Goal: Check status: Check status

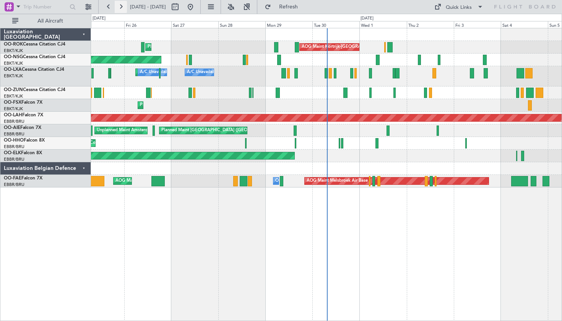
click at [123, 7] on button at bounding box center [121, 7] width 12 height 12
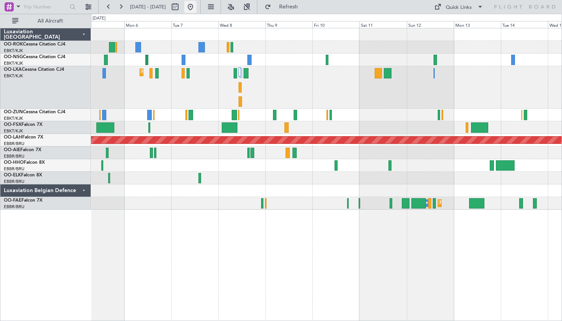
click at [197, 8] on button at bounding box center [190, 7] width 12 height 12
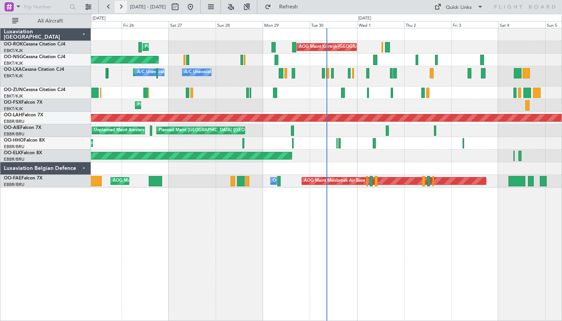
click at [121, 6] on button at bounding box center [121, 7] width 12 height 12
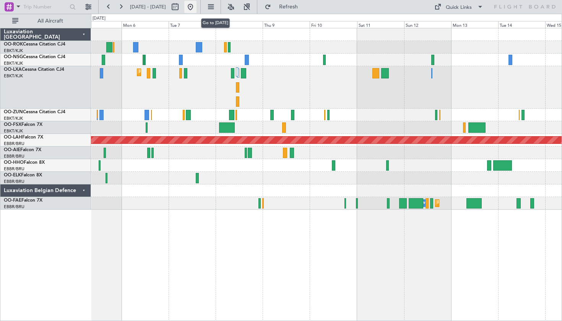
click at [197, 5] on button at bounding box center [190, 7] width 12 height 12
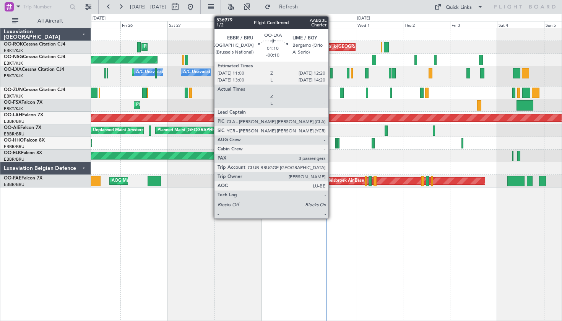
click at [332, 75] on div at bounding box center [331, 73] width 3 height 10
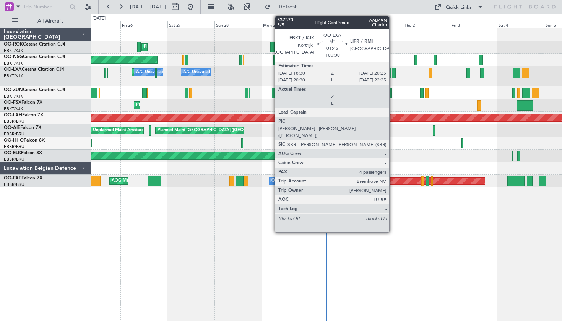
click at [393, 76] on div at bounding box center [394, 73] width 4 height 10
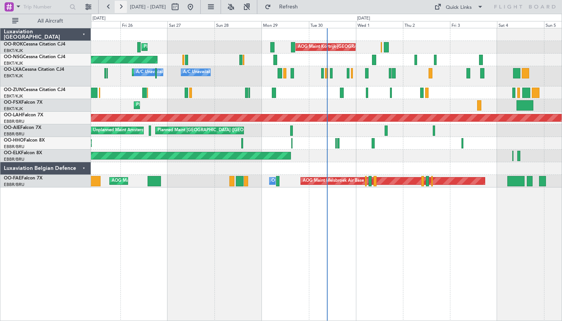
click at [118, 7] on button at bounding box center [121, 7] width 12 height 12
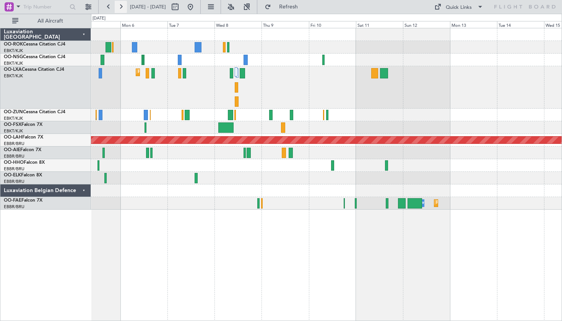
click at [118, 7] on button at bounding box center [121, 7] width 12 height 12
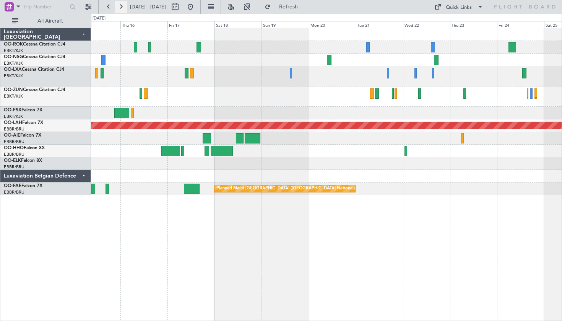
click at [118, 7] on button at bounding box center [121, 7] width 12 height 12
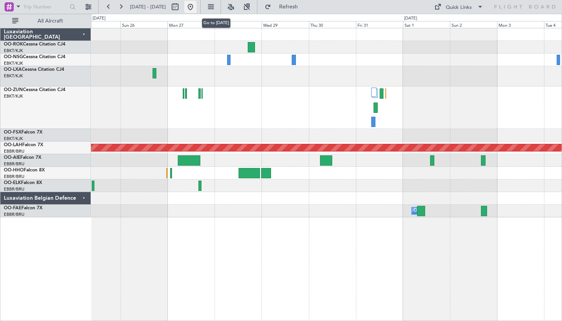
click at [197, 7] on button at bounding box center [190, 7] width 12 height 12
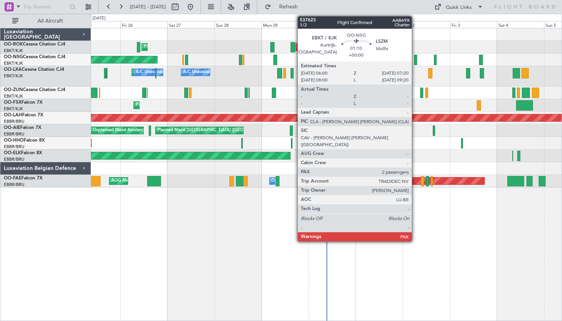
click at [415, 59] on div at bounding box center [415, 60] width 3 height 10
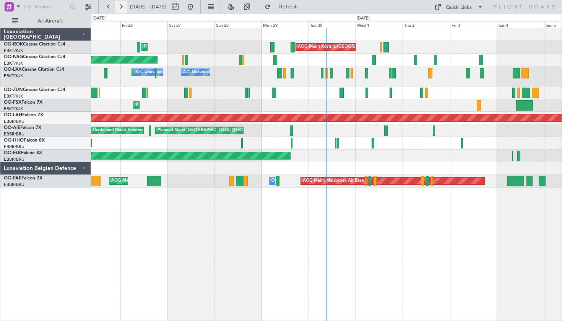
click at [120, 5] on button at bounding box center [121, 7] width 12 height 12
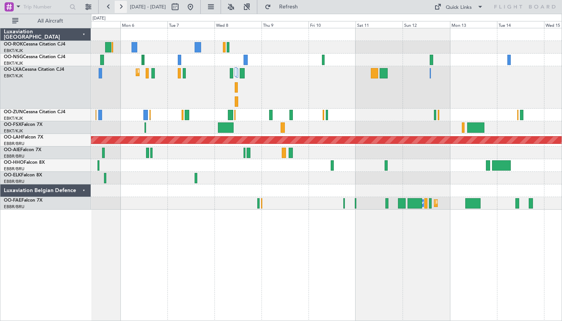
click at [120, 5] on button at bounding box center [121, 7] width 12 height 12
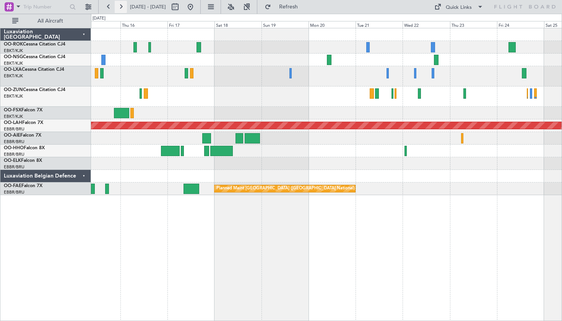
click at [120, 5] on button at bounding box center [121, 7] width 12 height 12
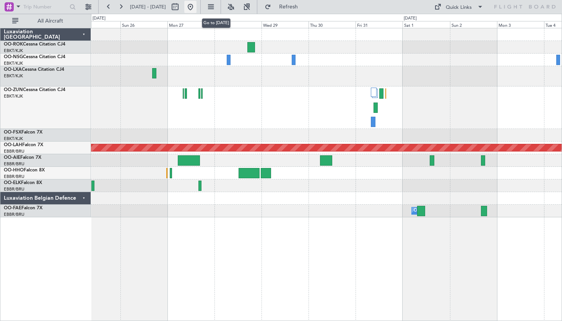
click at [197, 8] on button at bounding box center [190, 7] width 12 height 12
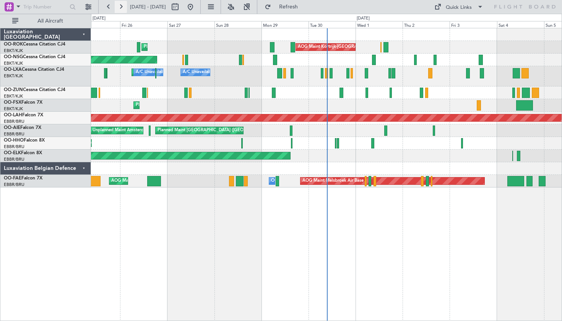
click at [123, 7] on button at bounding box center [121, 7] width 12 height 12
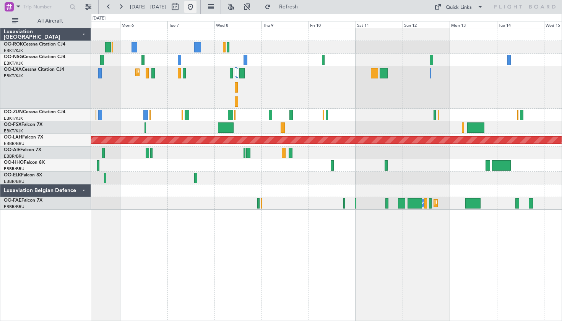
click at [197, 5] on button at bounding box center [190, 7] width 12 height 12
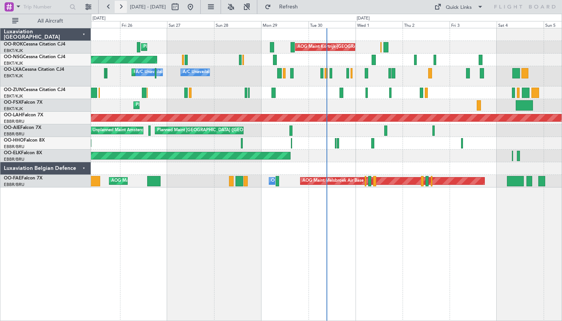
click at [124, 4] on button at bounding box center [121, 7] width 12 height 12
